Goal: Information Seeking & Learning: Learn about a topic

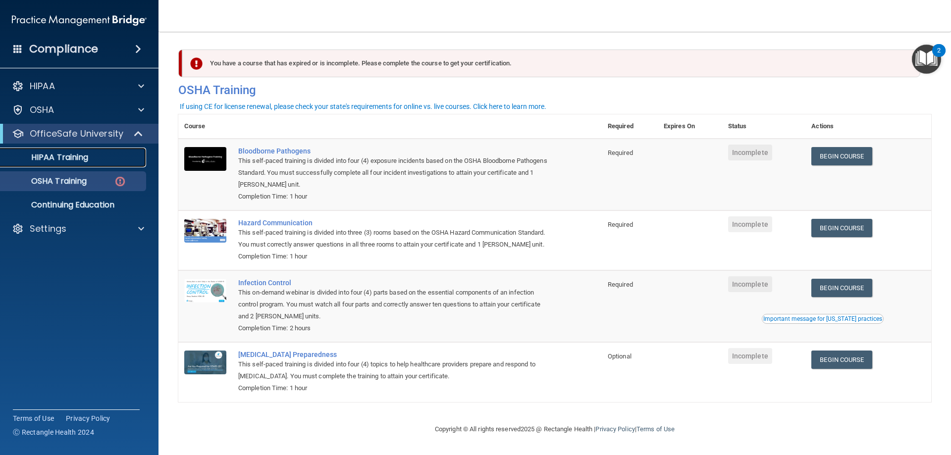
click at [81, 160] on p "HIPAA Training" at bounding box center [47, 158] width 82 height 10
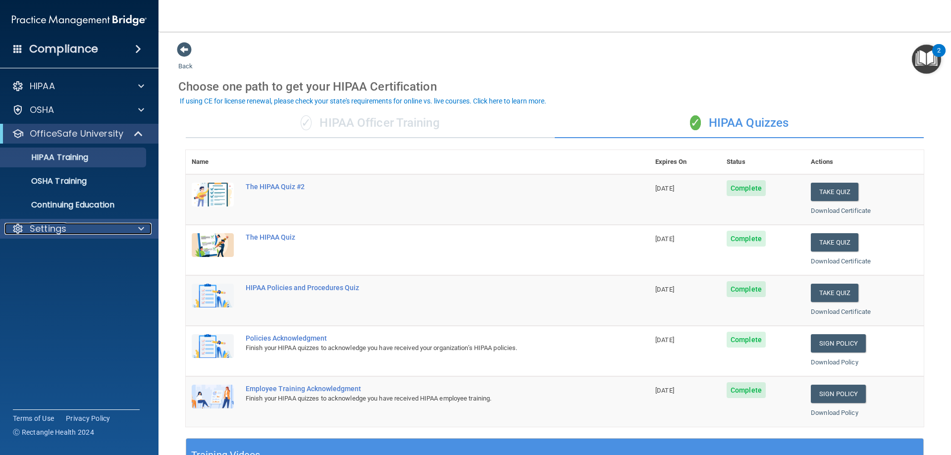
click at [53, 225] on p "Settings" at bounding box center [48, 229] width 37 height 12
click at [53, 244] on link "My Account" at bounding box center [68, 253] width 156 height 20
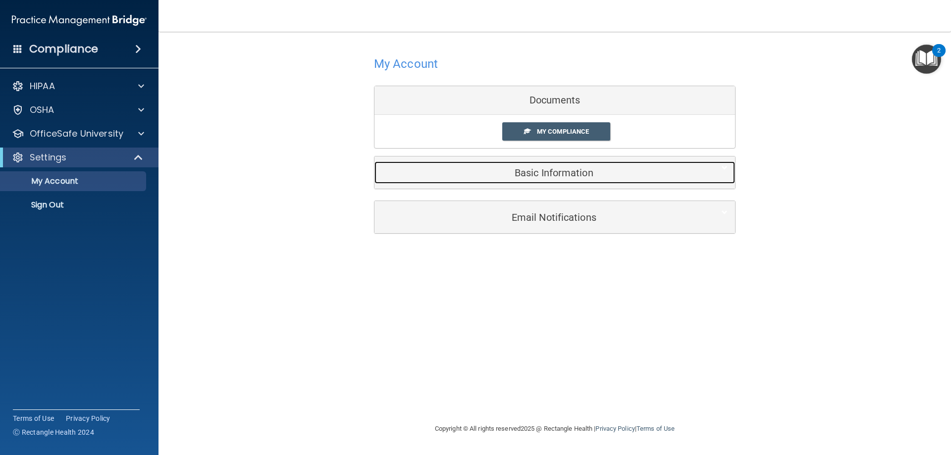
click at [542, 175] on h5 "Basic Information" at bounding box center [539, 172] width 315 height 11
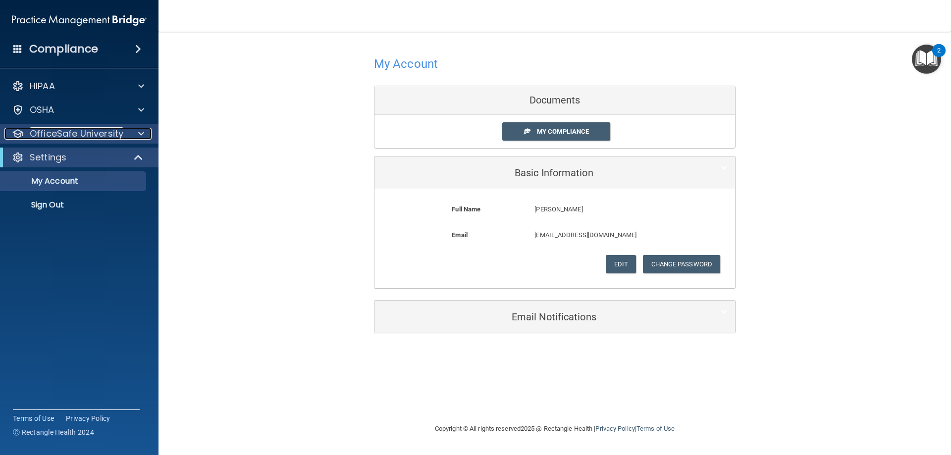
click at [54, 134] on p "OfficeSafe University" at bounding box center [77, 134] width 94 height 12
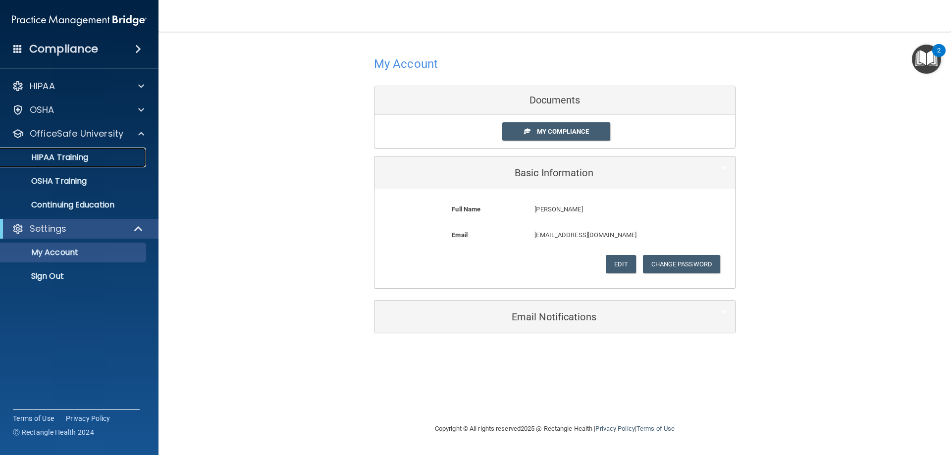
click at [55, 158] on p "HIPAA Training" at bounding box center [47, 158] width 82 height 10
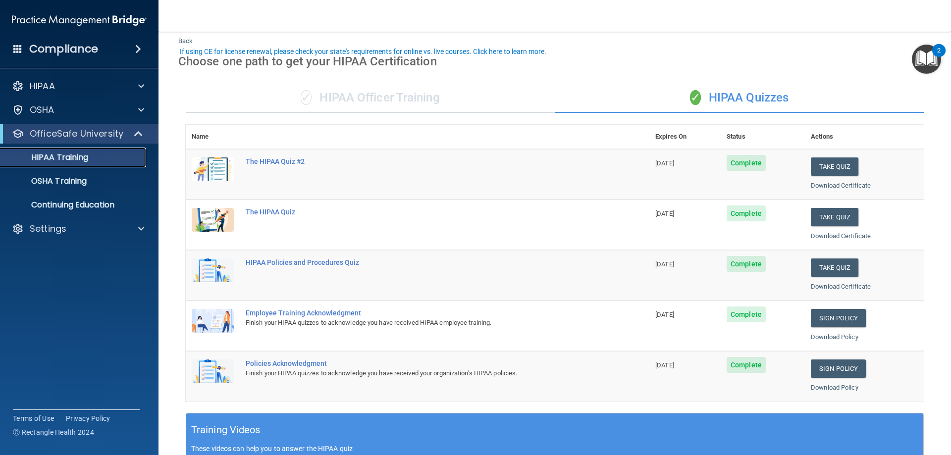
scroll to position [50, 0]
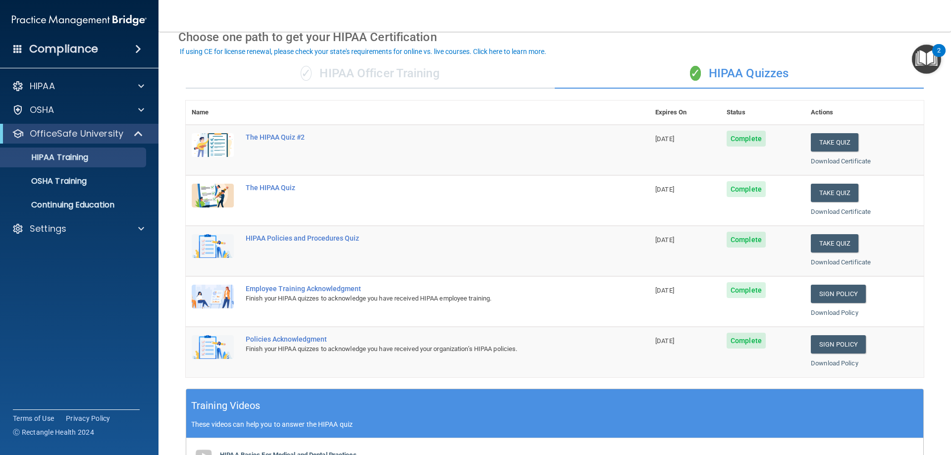
click at [351, 68] on div "✓ HIPAA Officer Training" at bounding box center [370, 74] width 369 height 30
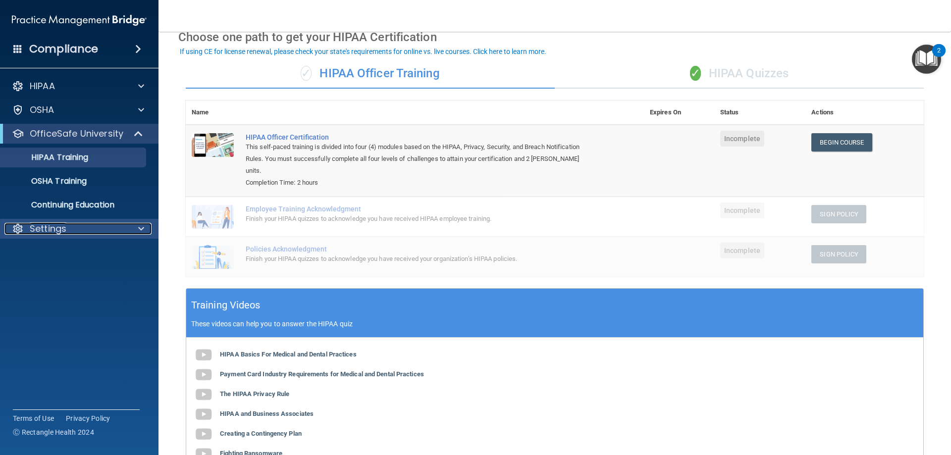
click at [61, 228] on p "Settings" at bounding box center [48, 229] width 37 height 12
click at [57, 279] on p "Sign Out" at bounding box center [73, 276] width 135 height 10
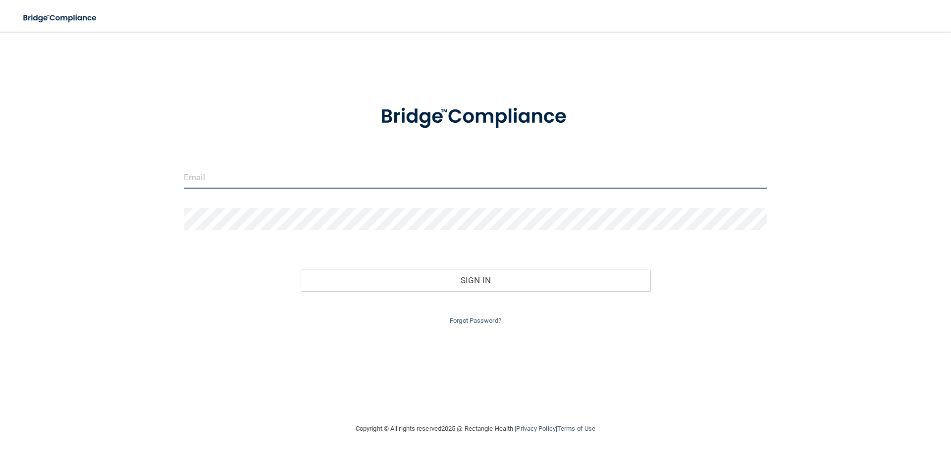
click at [250, 179] on input "email" at bounding box center [475, 177] width 583 height 22
type input "[EMAIL_ADDRESS][DOMAIN_NAME]"
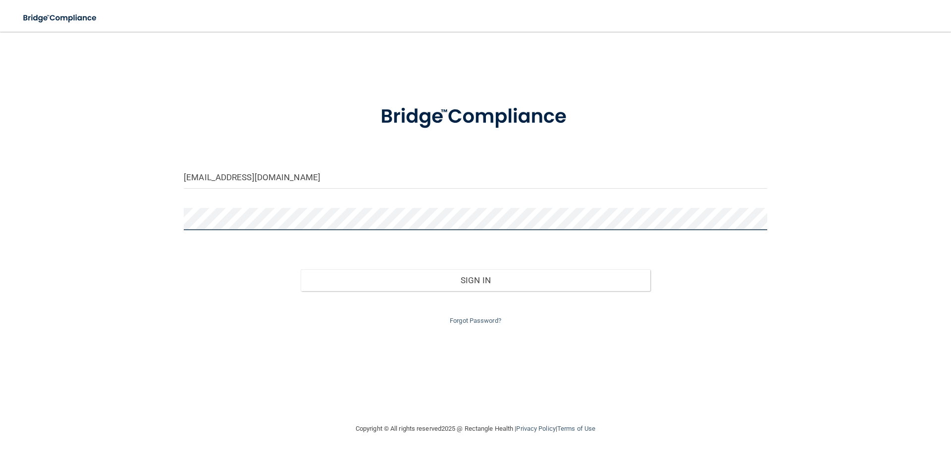
click at [301, 269] on button "Sign In" at bounding box center [476, 280] width 350 height 22
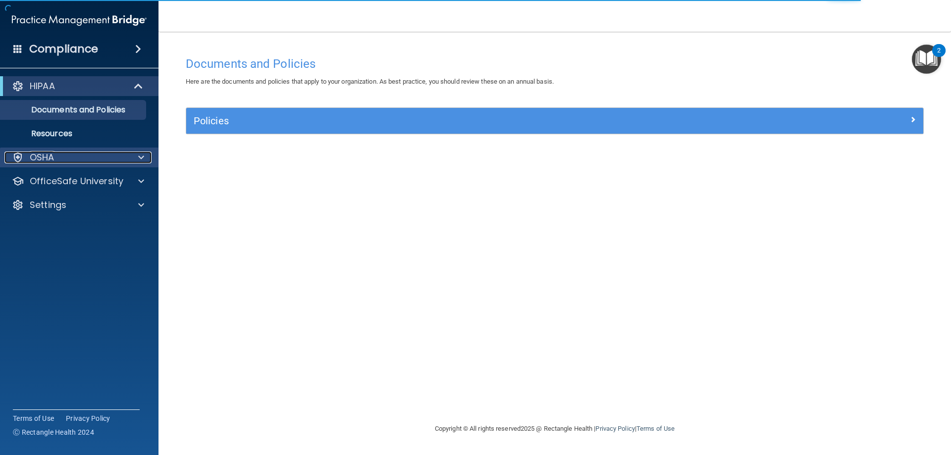
click at [123, 157] on div "OSHA" at bounding box center [65, 158] width 123 height 12
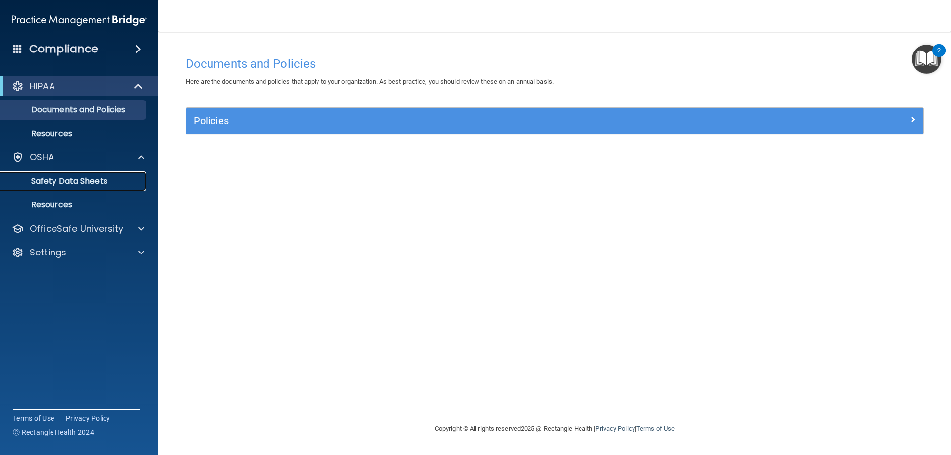
click at [80, 182] on p "Safety Data Sheets" at bounding box center [73, 181] width 135 height 10
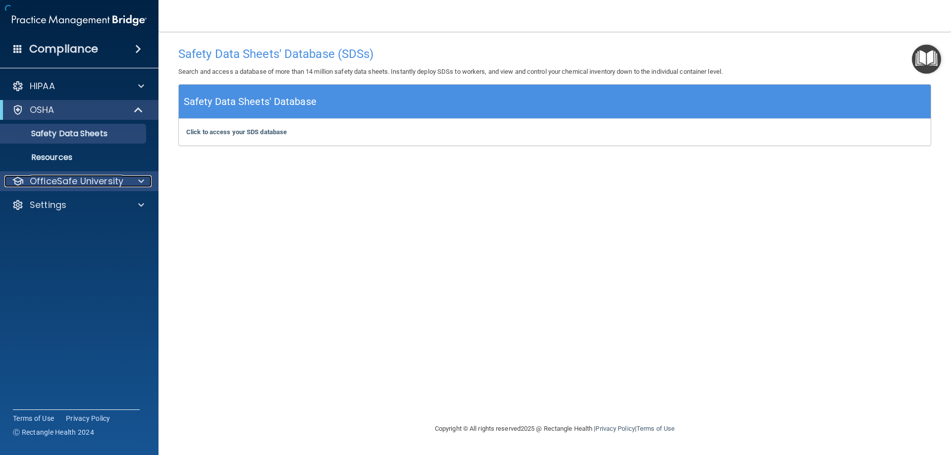
click at [82, 183] on p "OfficeSafe University" at bounding box center [77, 181] width 94 height 12
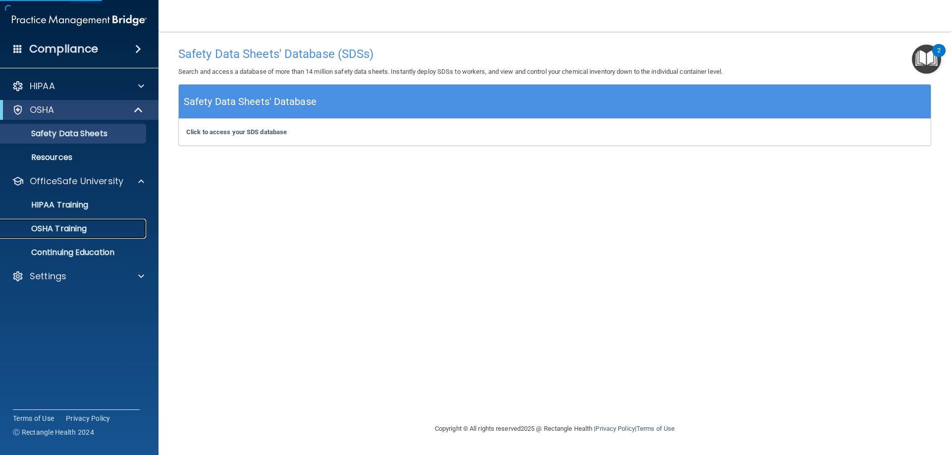
click at [74, 233] on p "OSHA Training" at bounding box center [46, 229] width 80 height 10
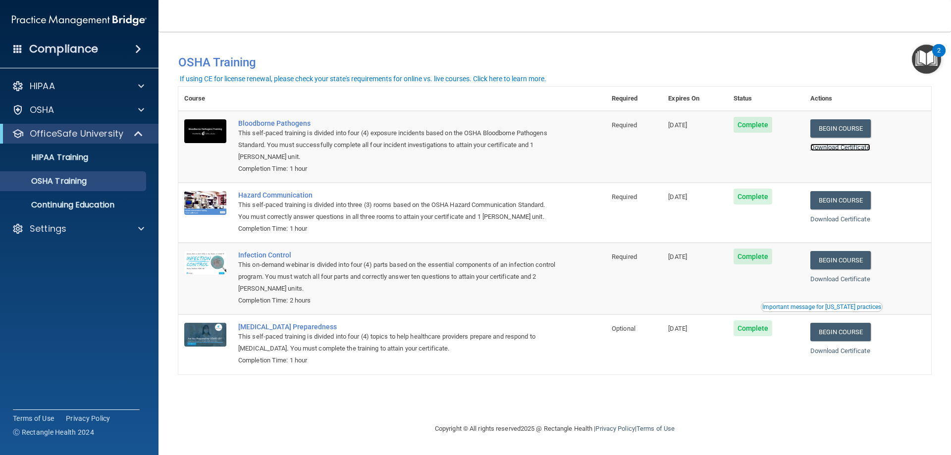
click at [849, 149] on link "Download Certificate" at bounding box center [840, 147] width 60 height 7
click at [849, 217] on link "Download Certificate" at bounding box center [840, 218] width 60 height 7
click at [839, 281] on link "Download Certificate" at bounding box center [840, 278] width 60 height 7
click at [828, 353] on link "Download Certificate" at bounding box center [840, 350] width 60 height 7
click at [117, 155] on div "HIPAA Training" at bounding box center [73, 158] width 135 height 10
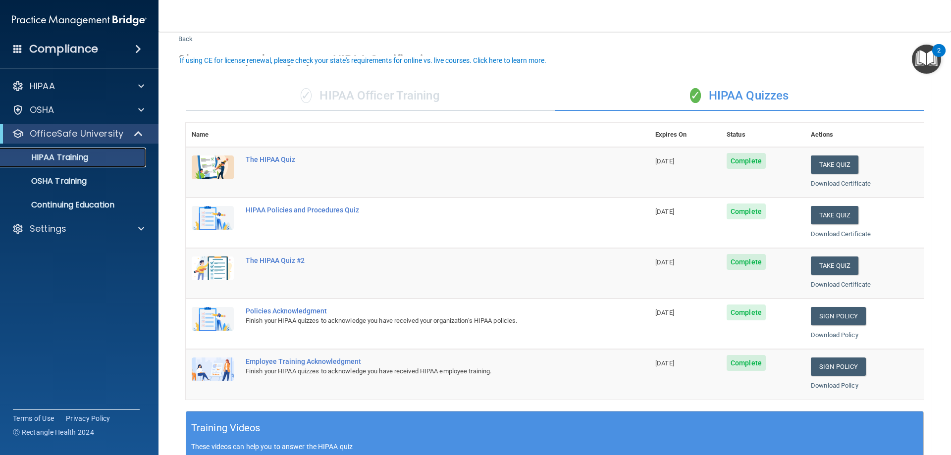
scroll to position [50, 0]
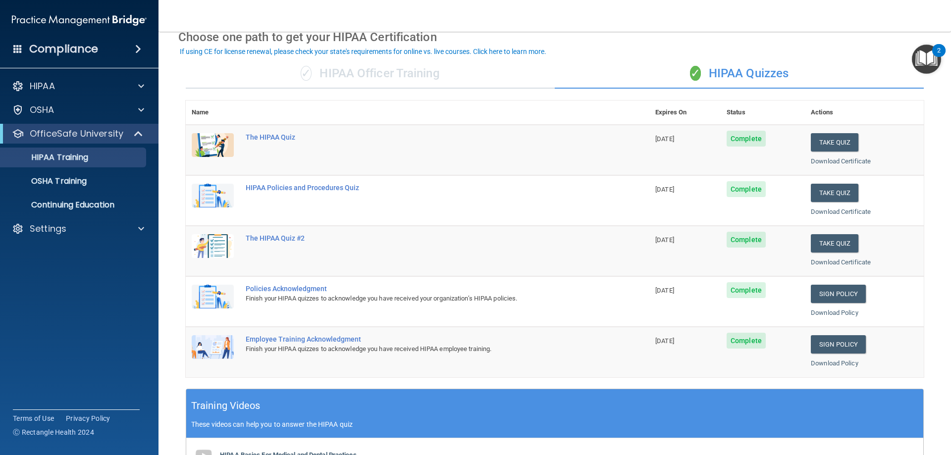
click at [374, 73] on div "✓ HIPAA Officer Training" at bounding box center [370, 74] width 369 height 30
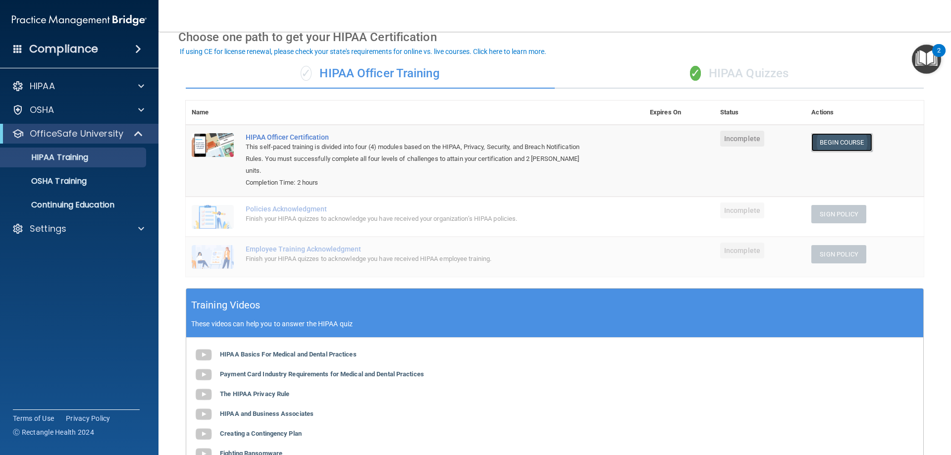
click at [824, 139] on link "Begin Course" at bounding box center [841, 142] width 60 height 18
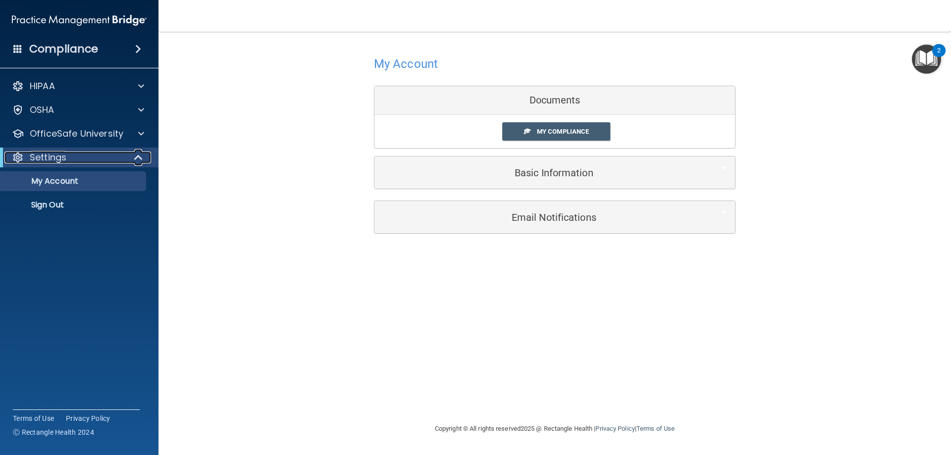
click at [95, 162] on div "Settings" at bounding box center [65, 158] width 122 height 12
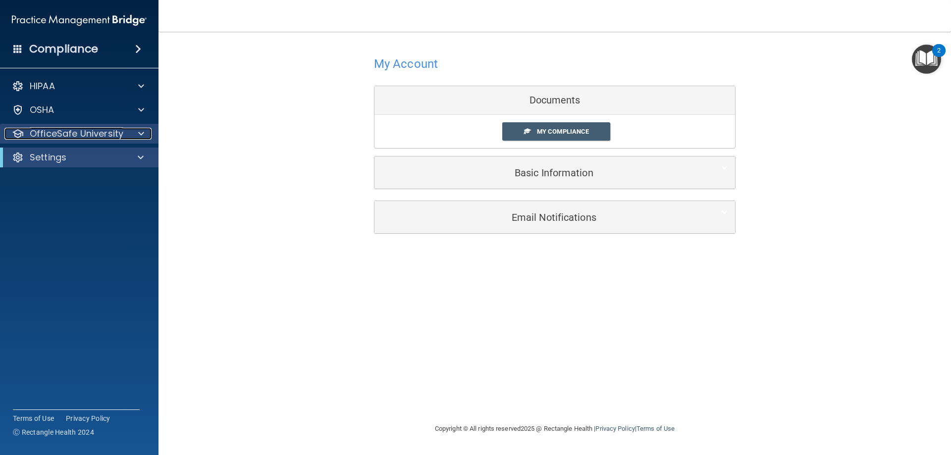
click at [89, 136] on p "OfficeSafe University" at bounding box center [77, 134] width 94 height 12
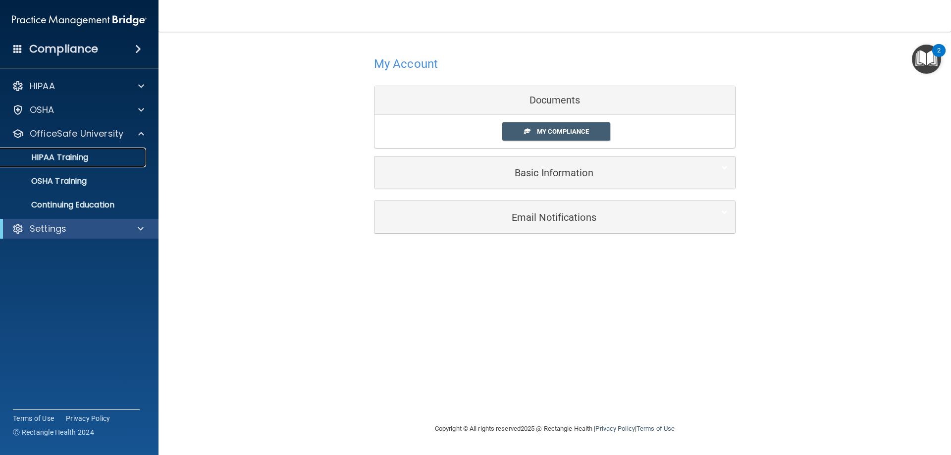
click at [59, 158] on p "HIPAA Training" at bounding box center [47, 158] width 82 height 10
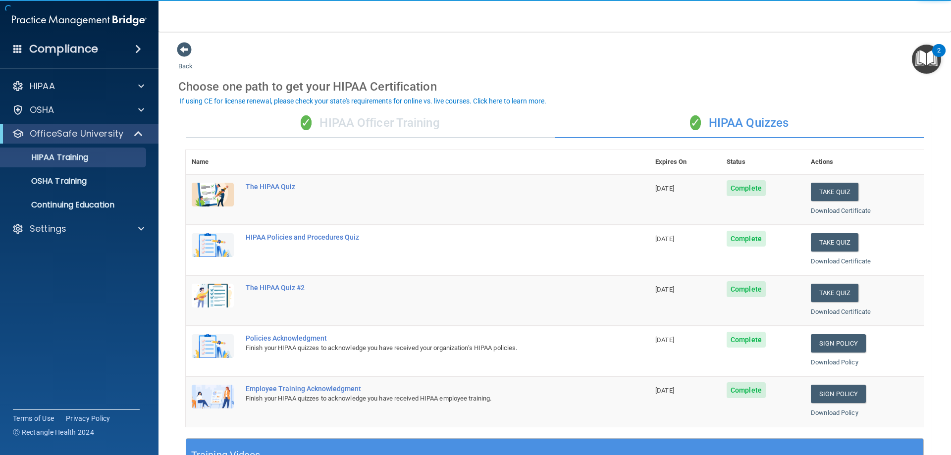
click at [429, 118] on div "✓ HIPAA Officer Training" at bounding box center [370, 123] width 369 height 30
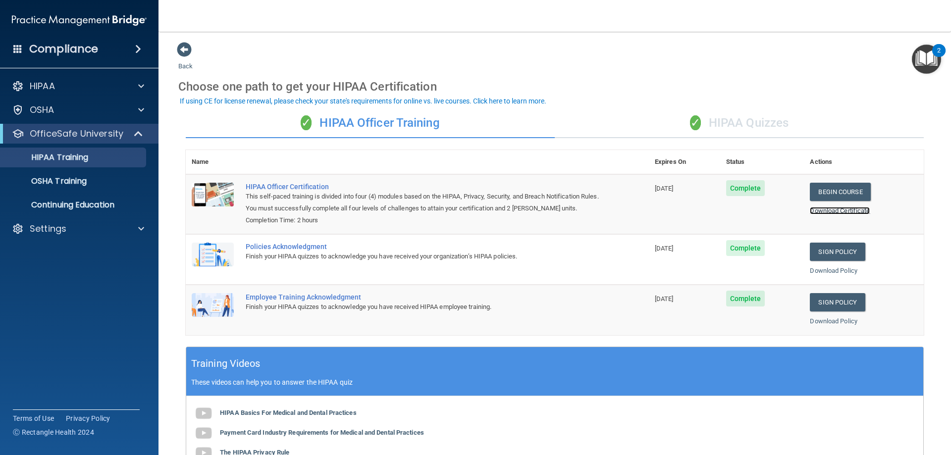
click at [850, 208] on link "Download Certificate" at bounding box center [840, 210] width 60 height 7
